Goal: Communication & Community: Answer question/provide support

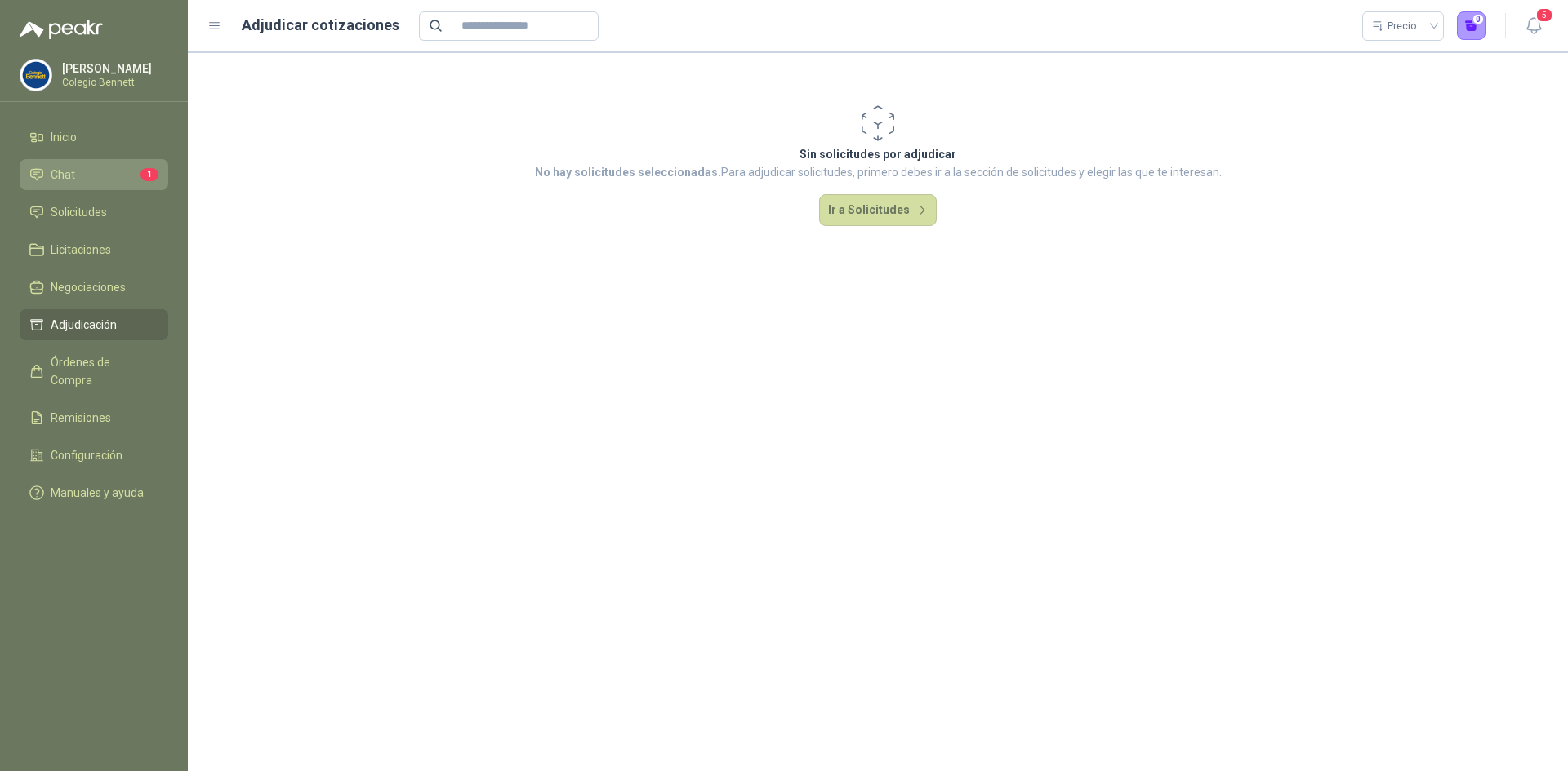
click at [91, 163] on link "Chat 1" at bounding box center [94, 174] width 148 height 31
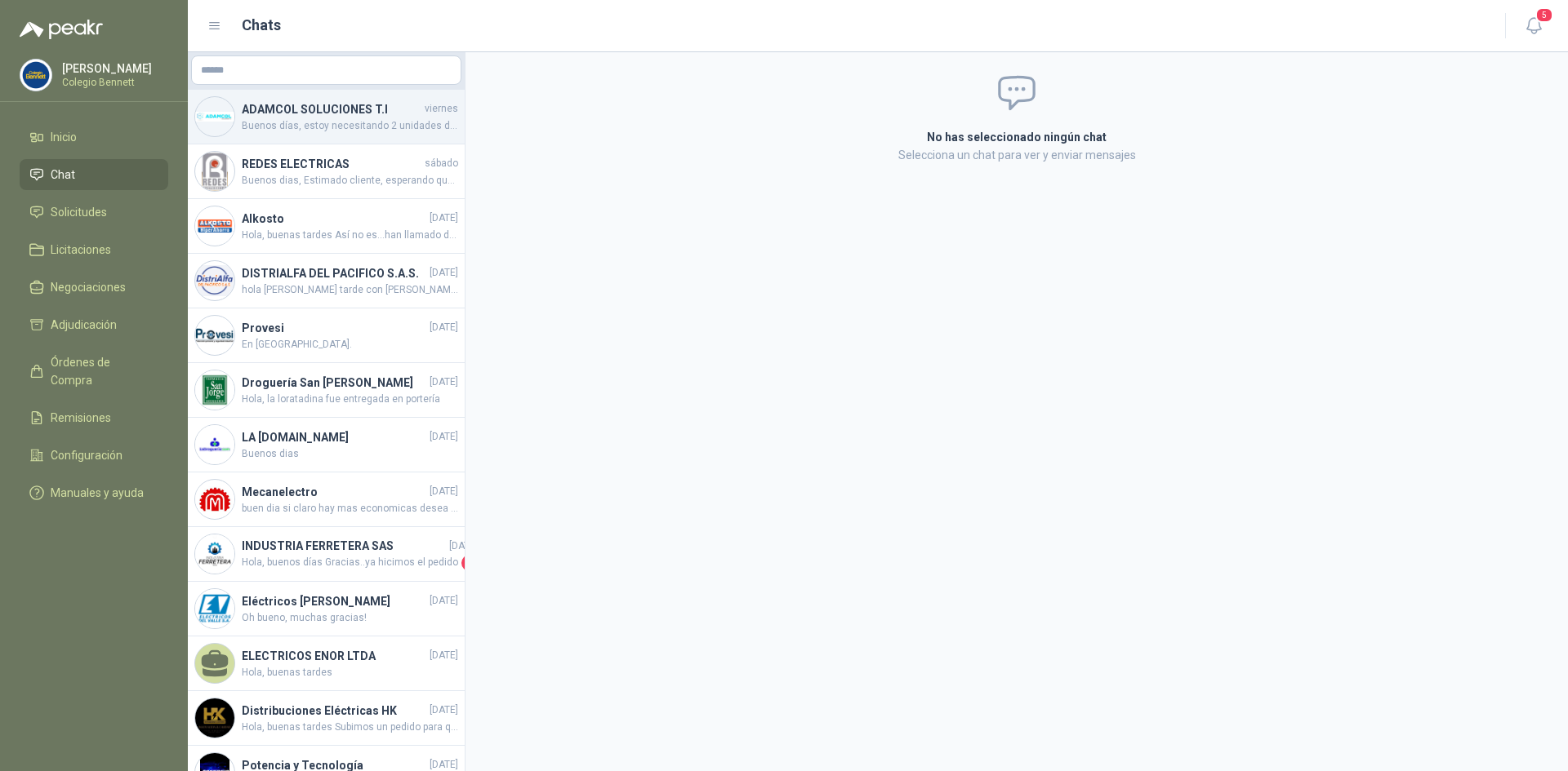
click at [346, 116] on h4 "ADAMCOL SOLUCIONES T.I" at bounding box center [331, 109] width 180 height 18
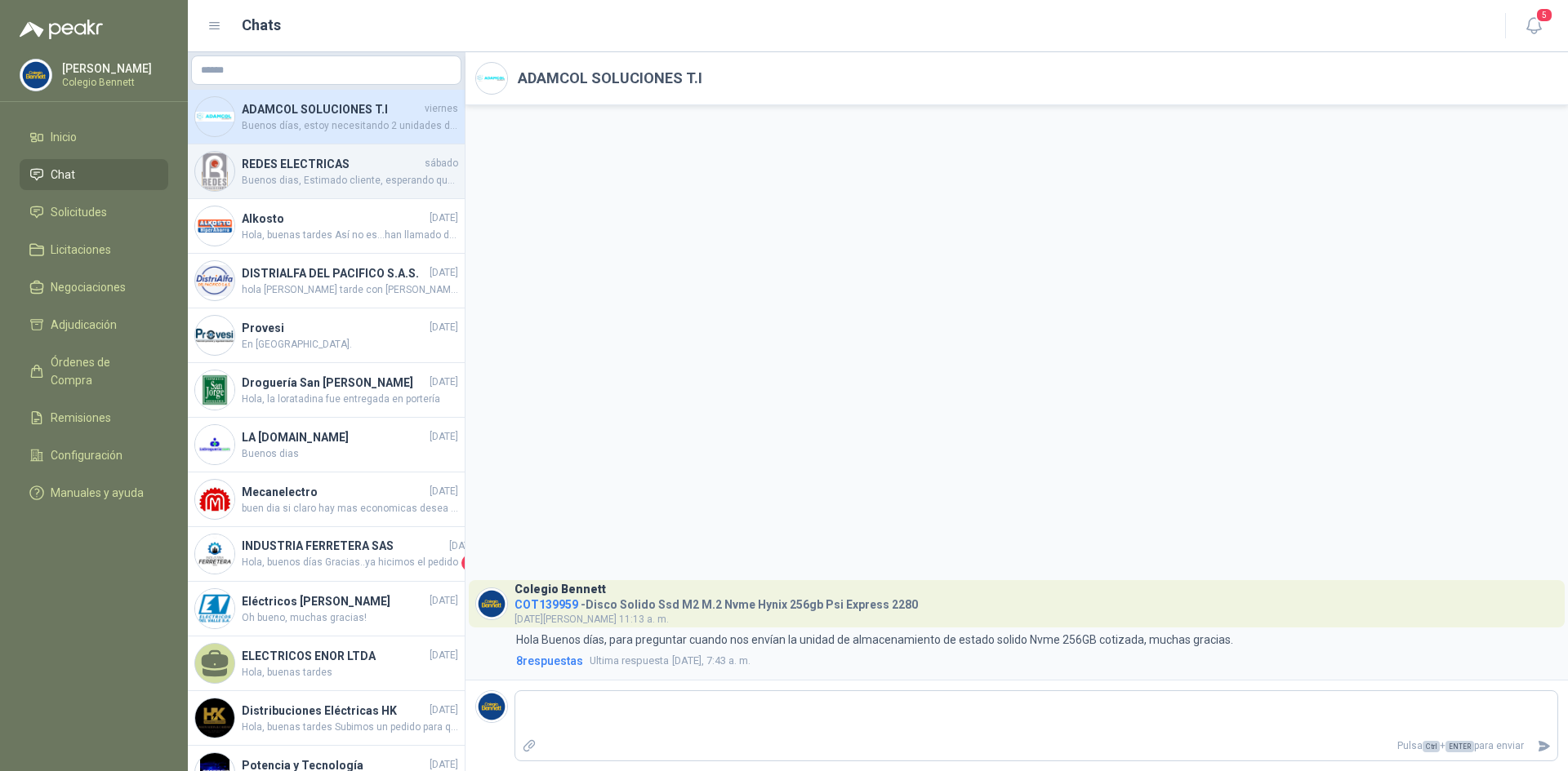
click at [338, 174] on span "Buenos dias, Estimado cliente, esperando que se encuentre bien, informo que los…" at bounding box center [350, 180] width 217 height 15
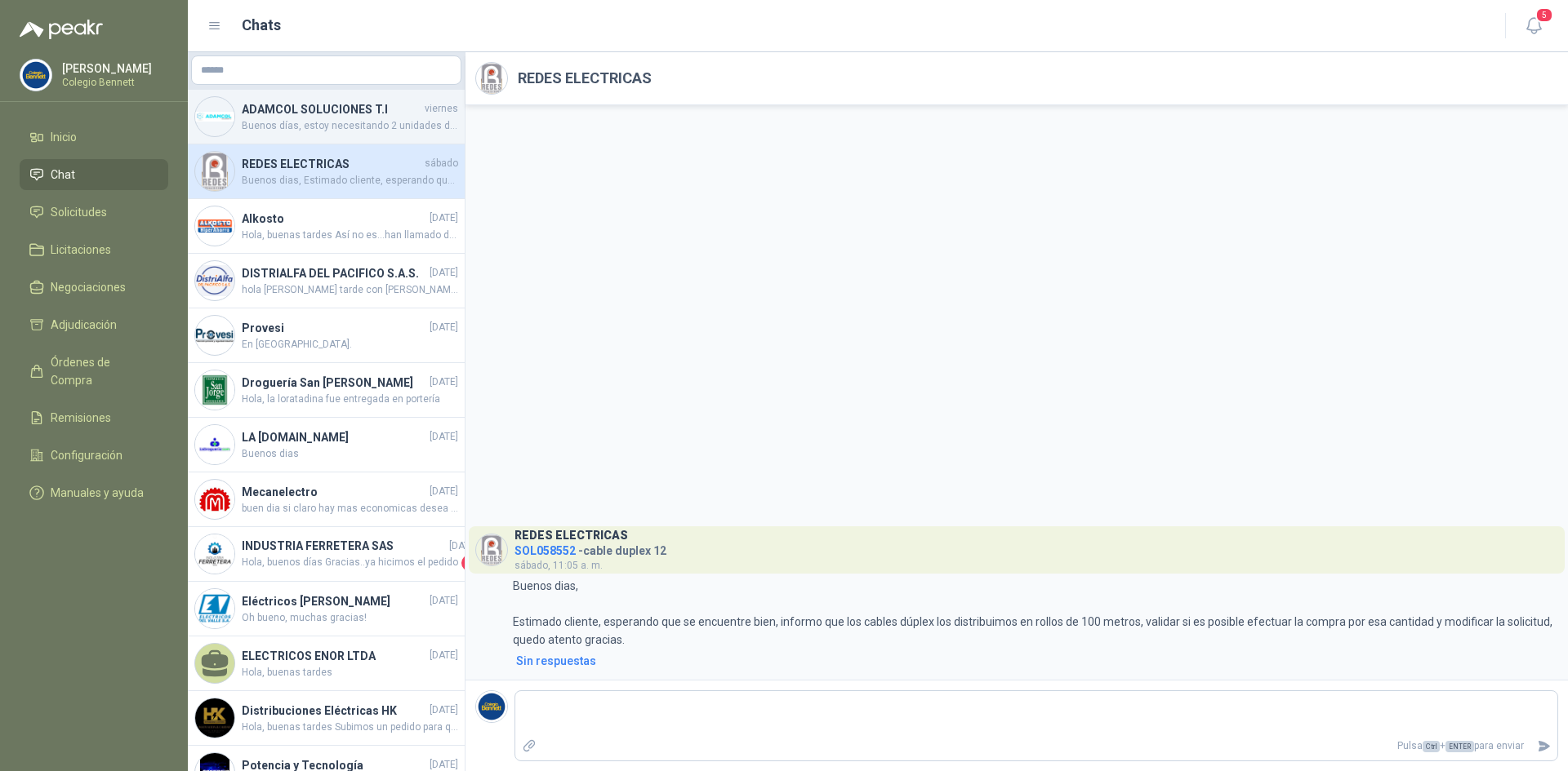
click at [290, 114] on h4 "ADAMCOL SOLUCIONES T.I" at bounding box center [331, 109] width 180 height 18
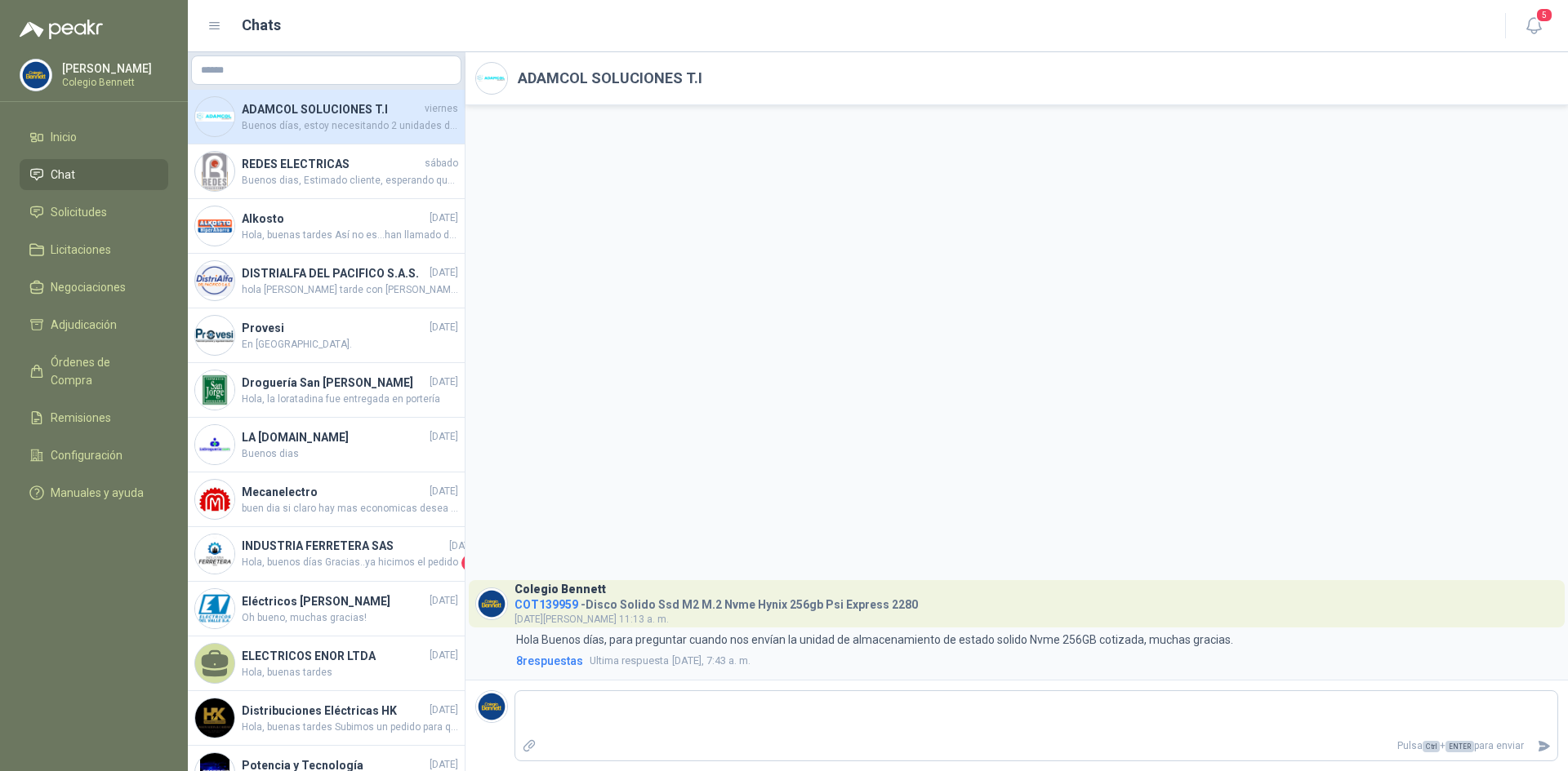
click at [61, 174] on span "Chat" at bounding box center [62, 174] width 24 height 18
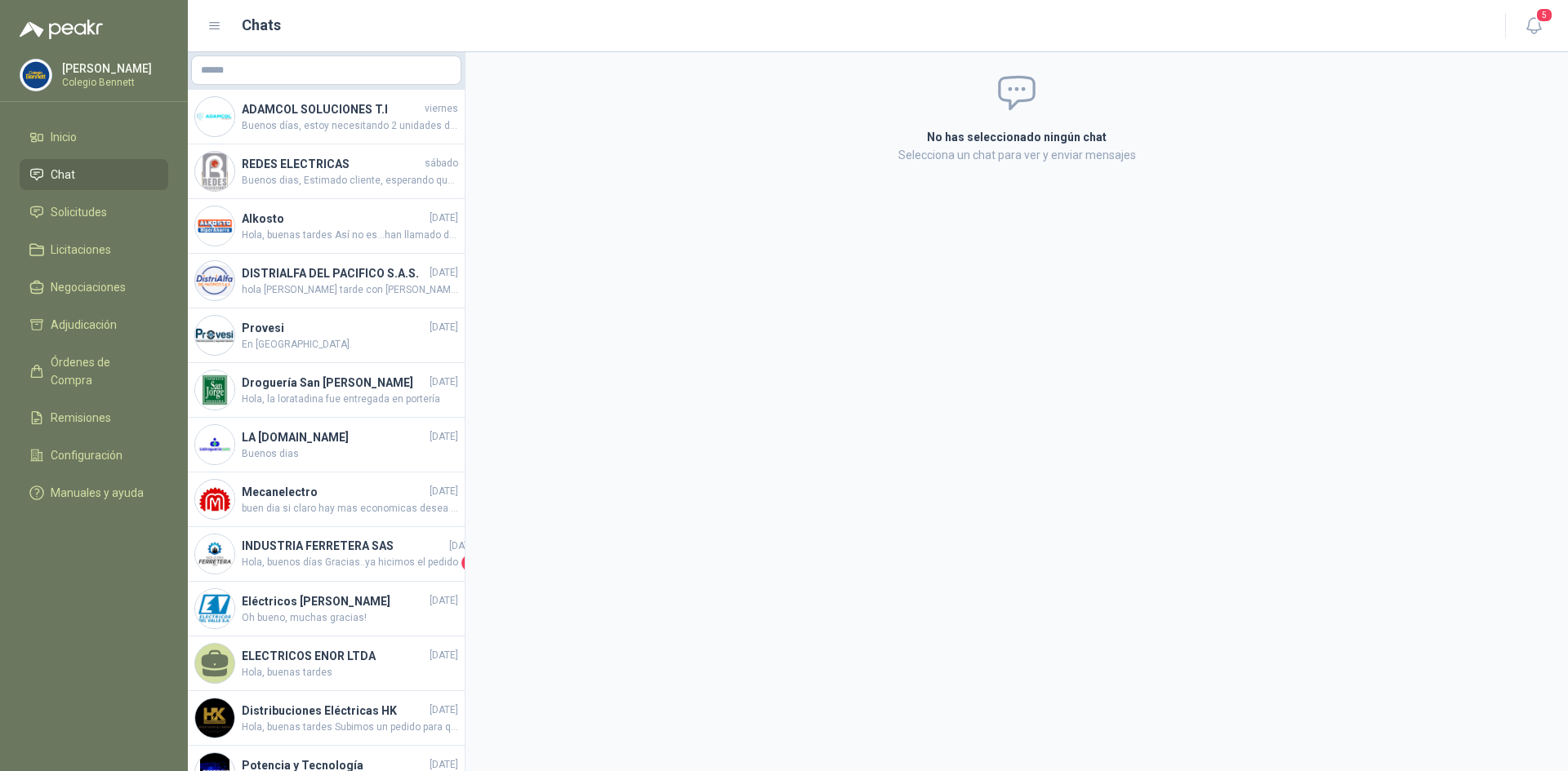
click at [67, 195] on ul "Inicio Chat Solicitudes Licitaciones Negociaciones Adjudicación Órdenes de Comp…" at bounding box center [94, 318] width 188 height 394
click at [73, 215] on span "Solicitudes" at bounding box center [78, 211] width 56 height 18
